Goal: Information Seeking & Learning: Check status

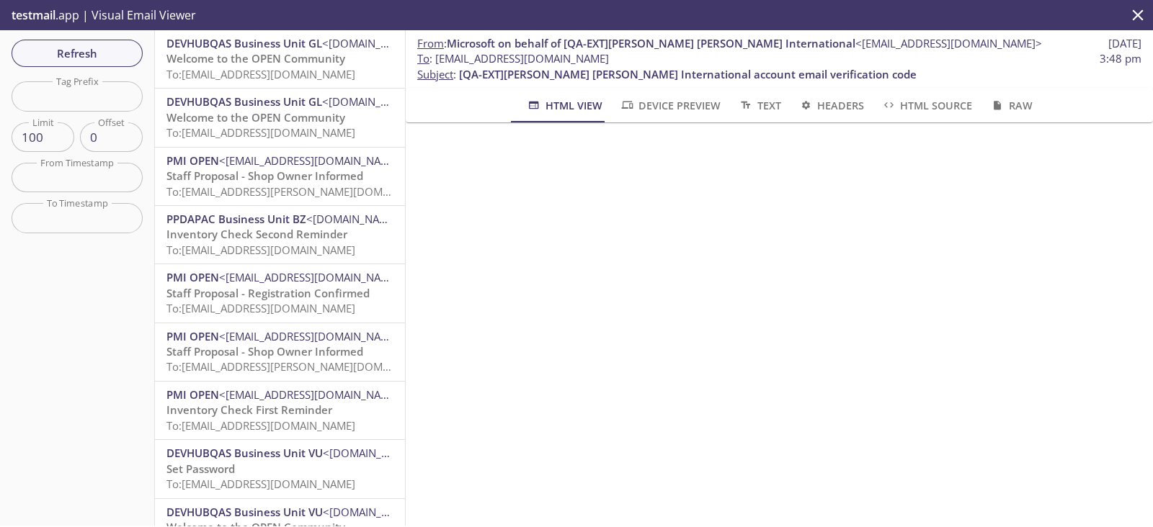
click at [283, 77] on span "To: [EMAIL_ADDRESS][DOMAIN_NAME]" at bounding box center [260, 74] width 189 height 14
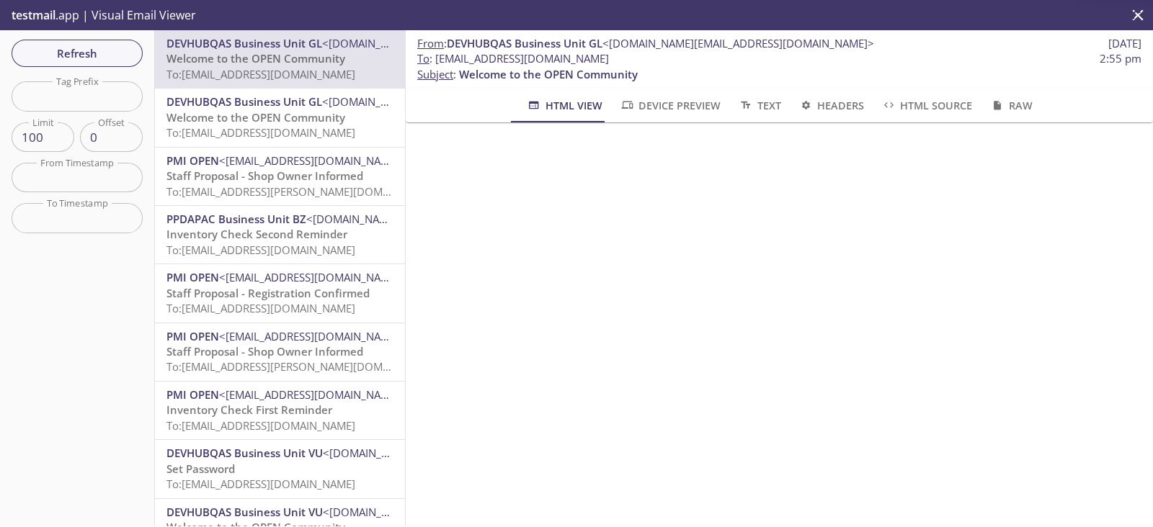
drag, startPoint x: 674, startPoint y: 61, endPoint x: 436, endPoint y: 60, distance: 238.5
click at [436, 60] on span "To : [EMAIL_ADDRESS][DOMAIN_NAME]" at bounding box center [513, 58] width 192 height 15
copy span "[EMAIL_ADDRESS][DOMAIN_NAME]"
drag, startPoint x: 102, startPoint y: 44, endPoint x: 116, endPoint y: 46, distance: 13.9
click at [102, 45] on span "Refresh" at bounding box center [77, 53] width 108 height 19
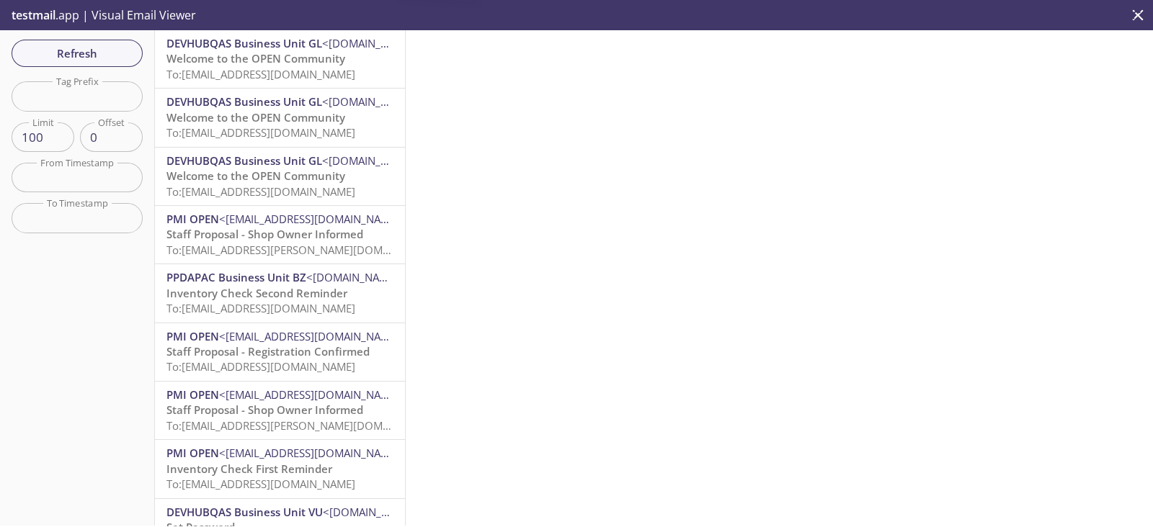
click at [335, 76] on span "To: [EMAIL_ADDRESS][DOMAIN_NAME]" at bounding box center [260, 74] width 189 height 14
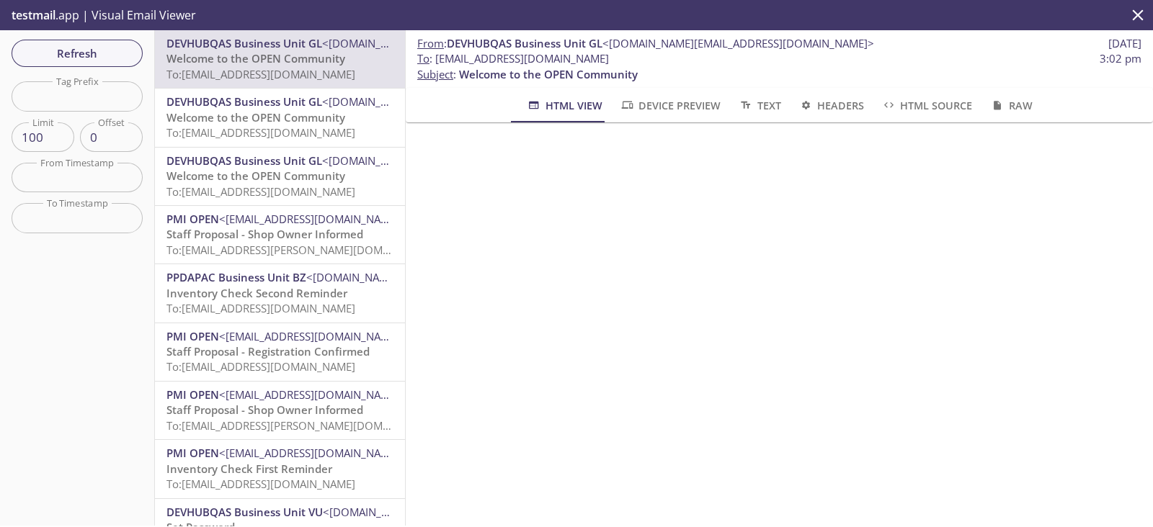
drag, startPoint x: 688, startPoint y: 61, endPoint x: 434, endPoint y: 58, distance: 253.6
click at [434, 58] on span "To : [EMAIL_ADDRESS][DOMAIN_NAME] 3:02 pm" at bounding box center [779, 58] width 724 height 15
click at [88, 48] on span "Refresh" at bounding box center [77, 53] width 108 height 19
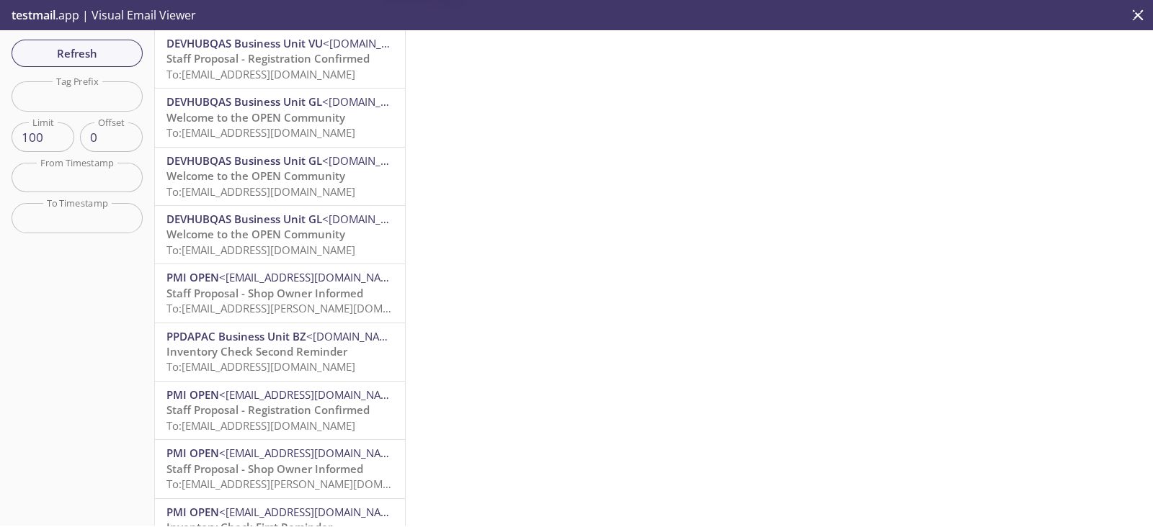
click at [291, 73] on span "To: [EMAIL_ADDRESS][DOMAIN_NAME]" at bounding box center [260, 74] width 189 height 14
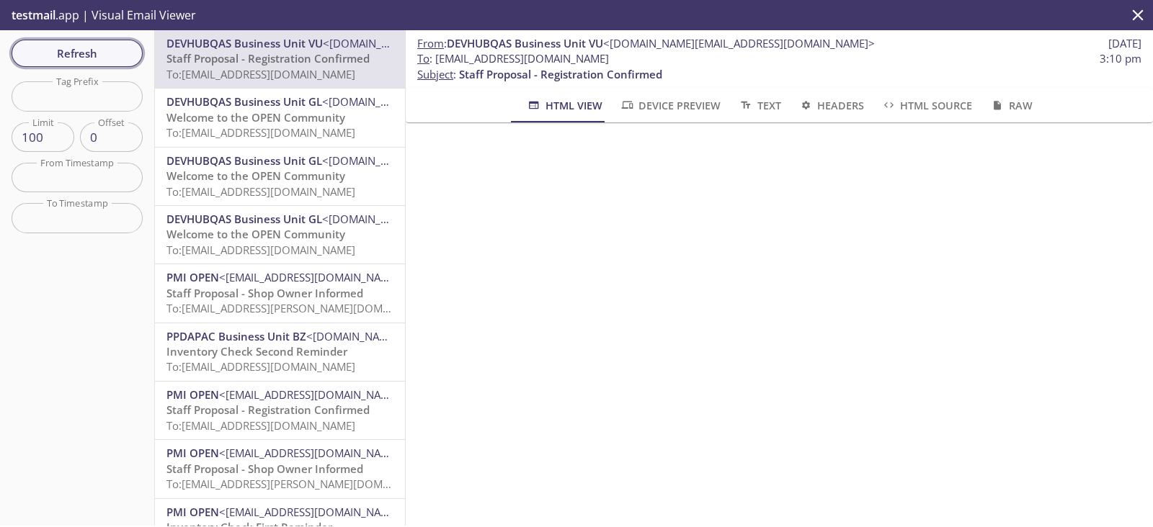
click at [85, 50] on span "Refresh" at bounding box center [77, 53] width 108 height 19
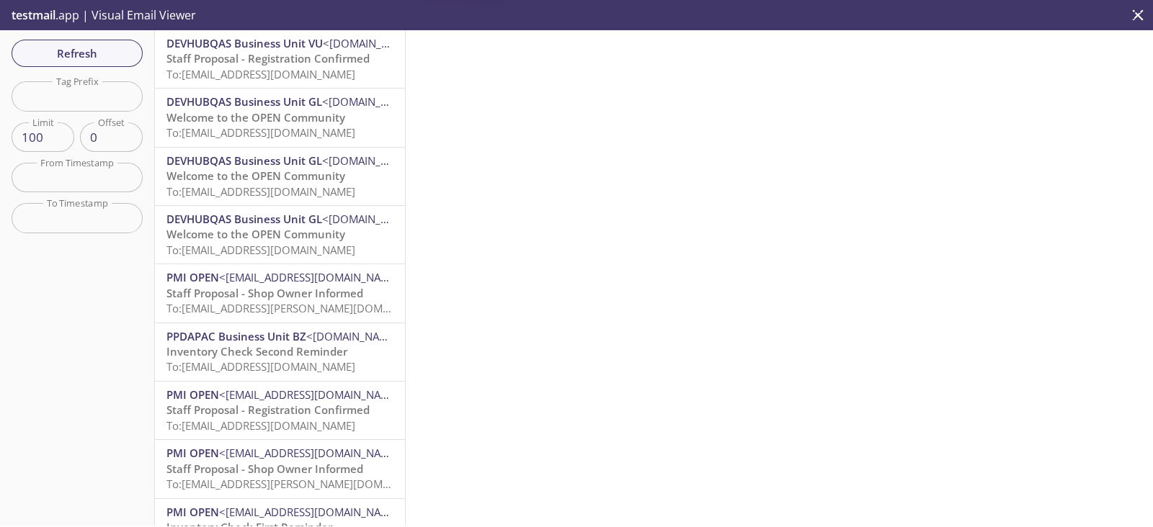
click at [308, 73] on span "To: [EMAIL_ADDRESS][DOMAIN_NAME]" at bounding box center [260, 74] width 189 height 14
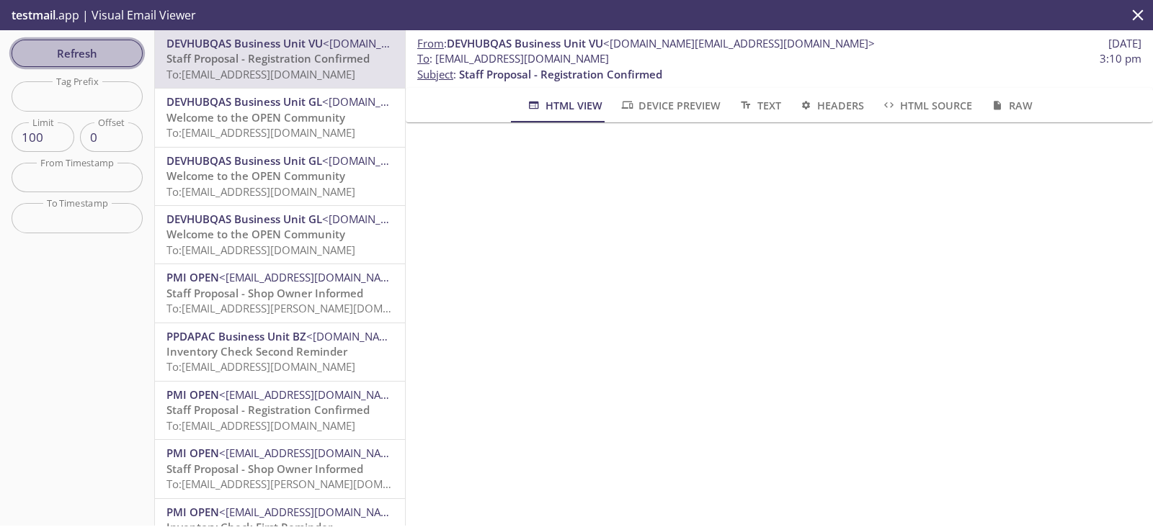
click at [112, 45] on span "Refresh" at bounding box center [77, 53] width 108 height 19
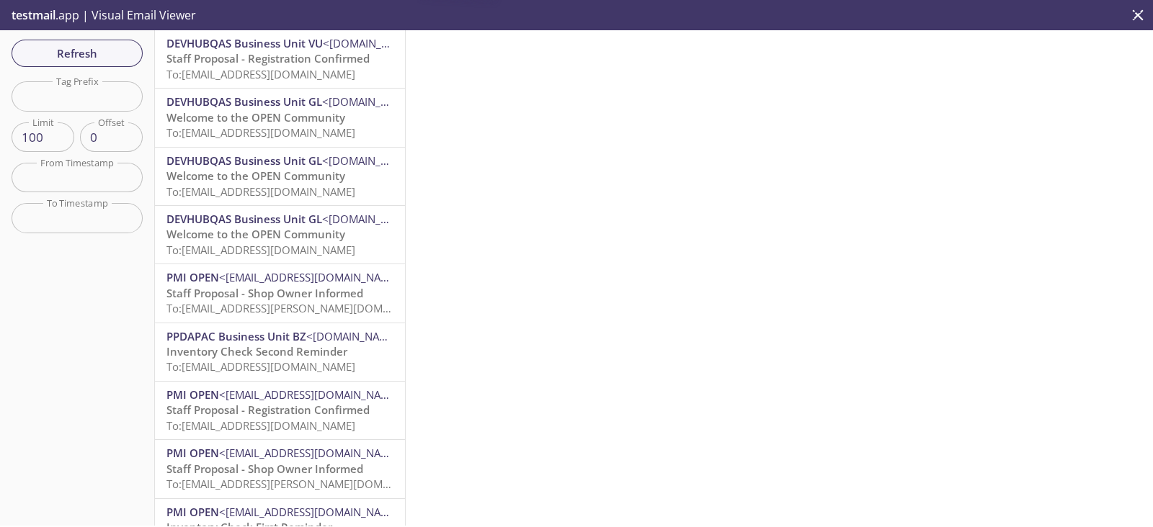
click at [344, 67] on span "To: [EMAIL_ADDRESS][DOMAIN_NAME]" at bounding box center [260, 74] width 189 height 14
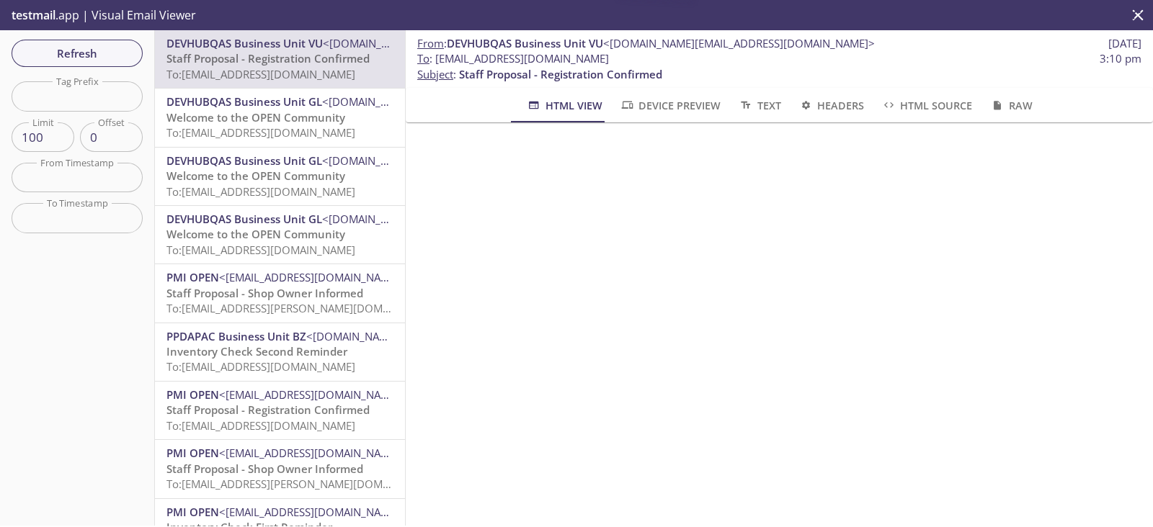
scroll to position [89, 0]
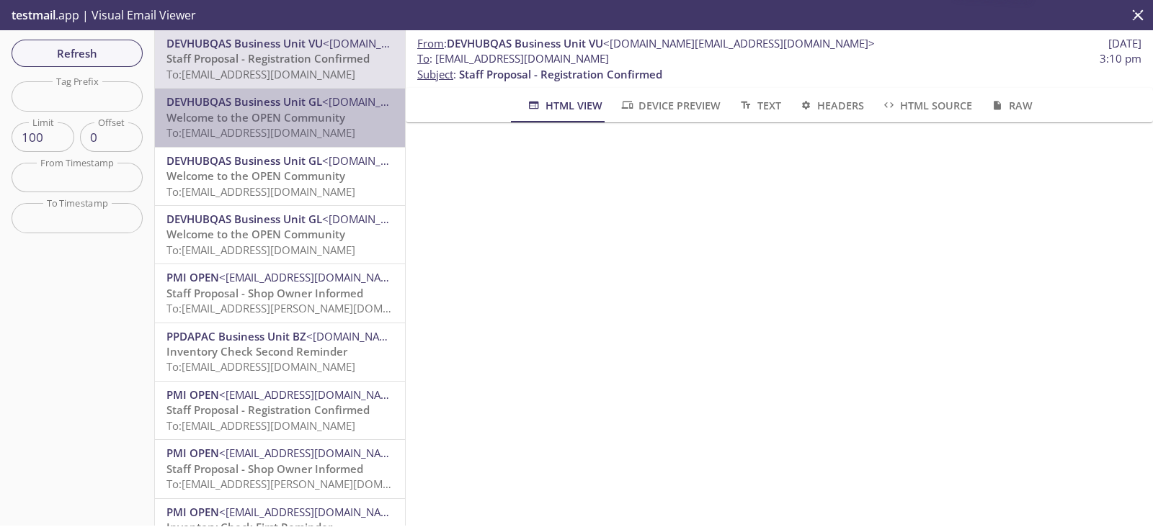
click at [292, 128] on span "To: [EMAIL_ADDRESS][DOMAIN_NAME]" at bounding box center [260, 132] width 189 height 14
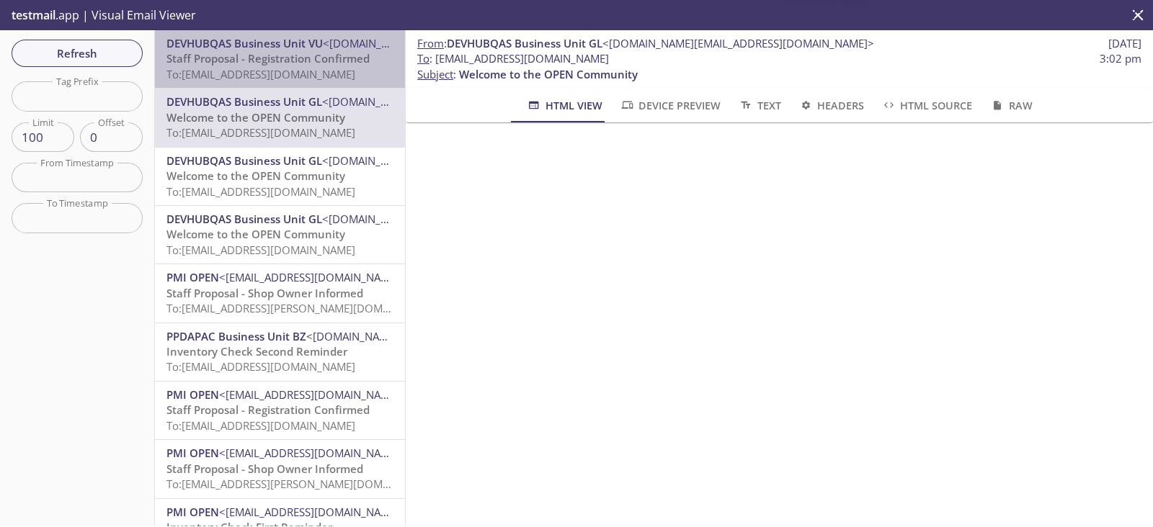
click at [295, 70] on span "To: [EMAIL_ADDRESS][DOMAIN_NAME]" at bounding box center [260, 74] width 189 height 14
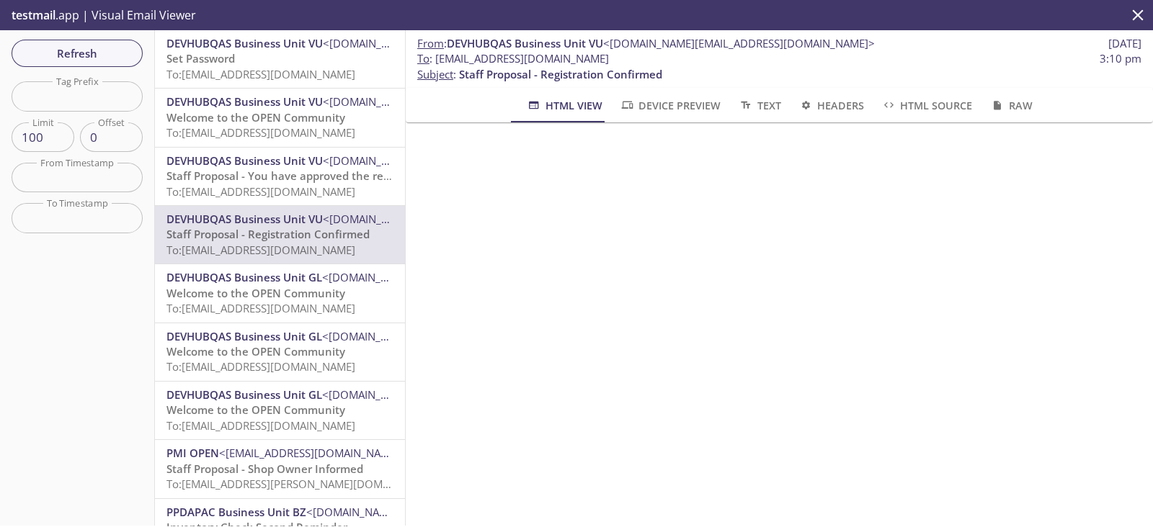
click at [100, 56] on span "Refresh" at bounding box center [77, 53] width 108 height 19
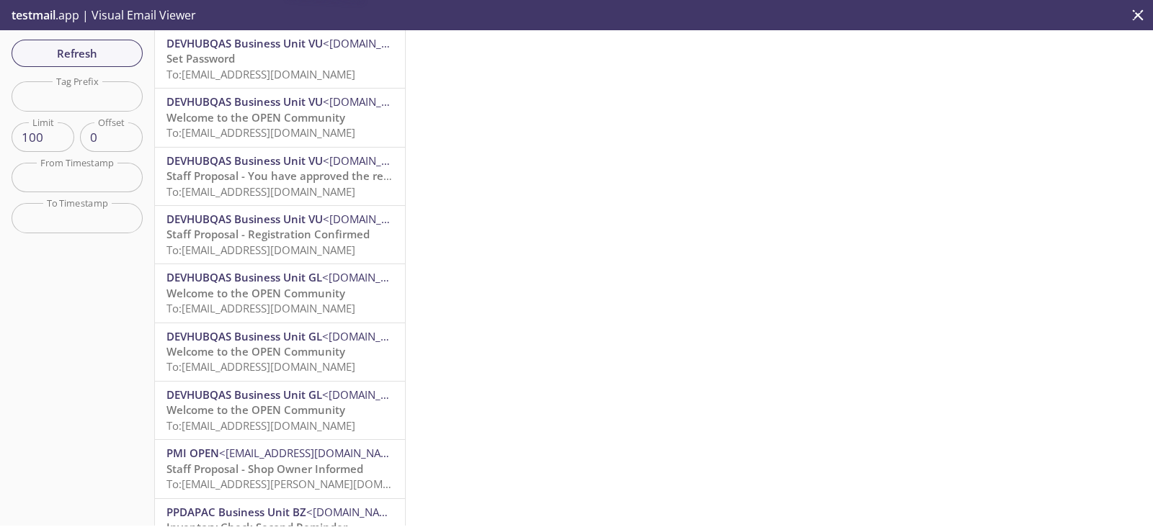
click at [306, 74] on span "To: [EMAIL_ADDRESS][DOMAIN_NAME]" at bounding box center [260, 74] width 189 height 14
